Goal: Check status: Check status

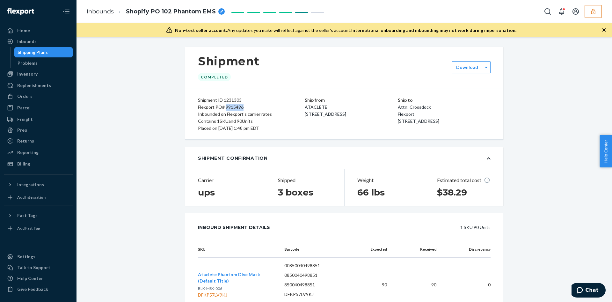
click at [227, 106] on div "Flexport PO# 9915496" at bounding box center [238, 107] width 81 height 7
click at [218, 113] on div "Inbounded on Flexport's carrier rates" at bounding box center [238, 114] width 81 height 7
click at [226, 107] on div "Flexport PO# 9915496" at bounding box center [238, 107] width 81 height 7
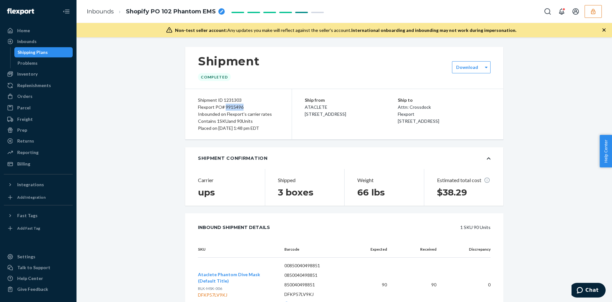
click at [226, 107] on div "Flexport PO# 9915496" at bounding box center [238, 107] width 81 height 7
copy div "9915496"
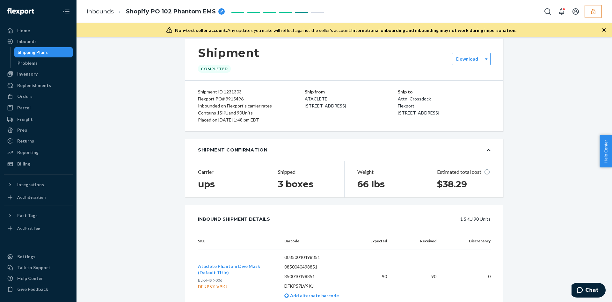
scroll to position [9, 0]
click at [235, 98] on div "Flexport PO# 9915496" at bounding box center [238, 97] width 81 height 7
copy div "Flexport PO# 9915496"
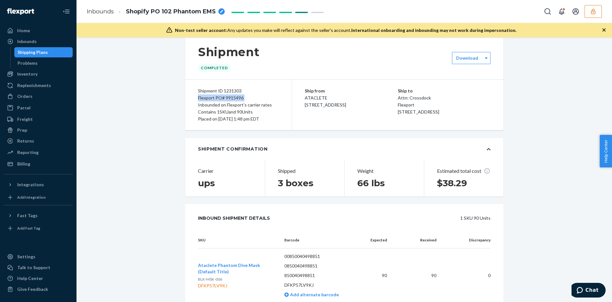
click at [235, 98] on div "Flexport PO# 9915496" at bounding box center [238, 97] width 81 height 7
click at [31, 40] on div "Inbounds" at bounding box center [26, 41] width 19 height 6
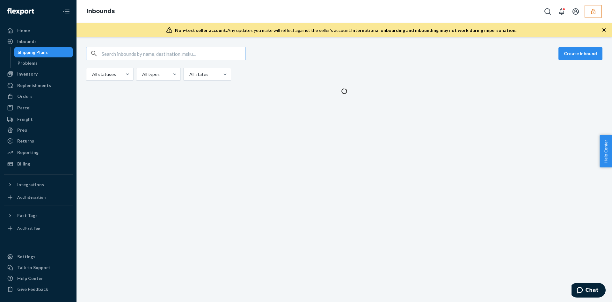
click at [134, 50] on input "text" at bounding box center [173, 53] width 143 height 13
type input "Flexport PO# 9915496"
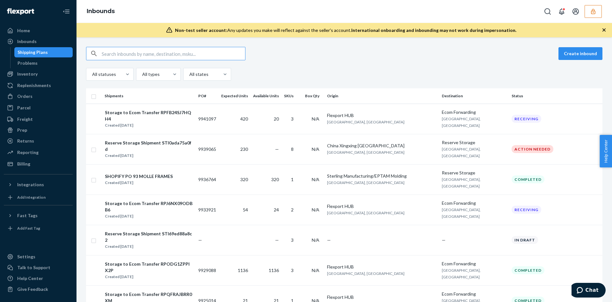
click at [138, 54] on input "text" at bounding box center [173, 53] width 143 height 13
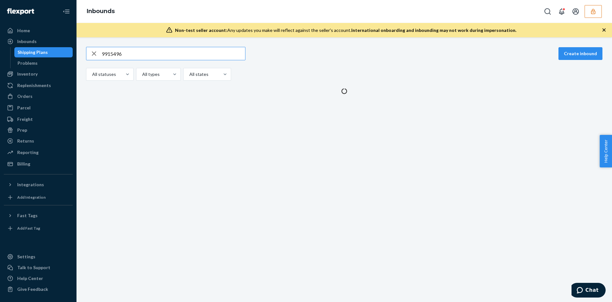
type input "9915496"
